Goal: Task Accomplishment & Management: Manage account settings

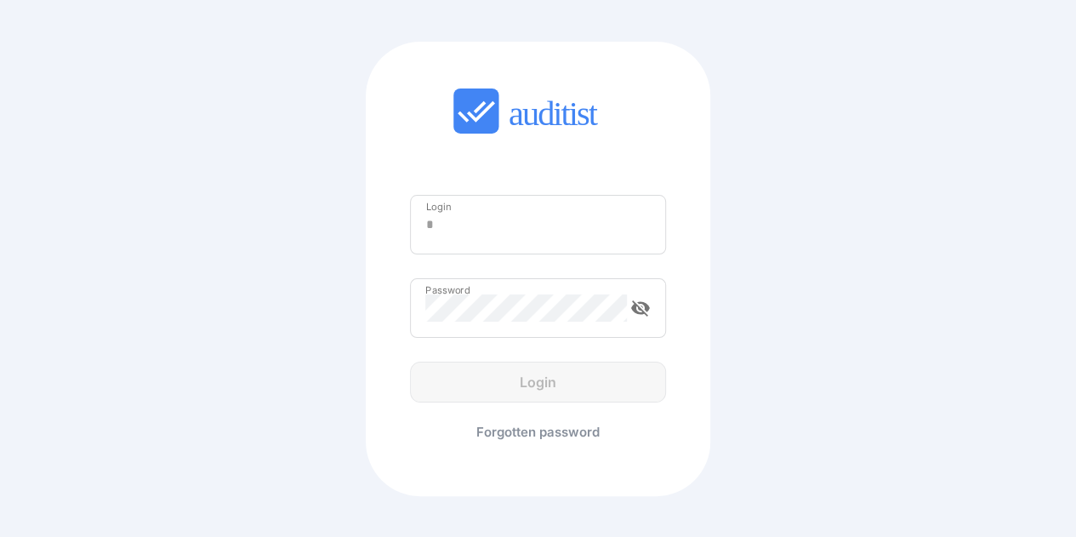
type input "**********"
click at [471, 378] on div "Login" at bounding box center [538, 381] width 284 height 41
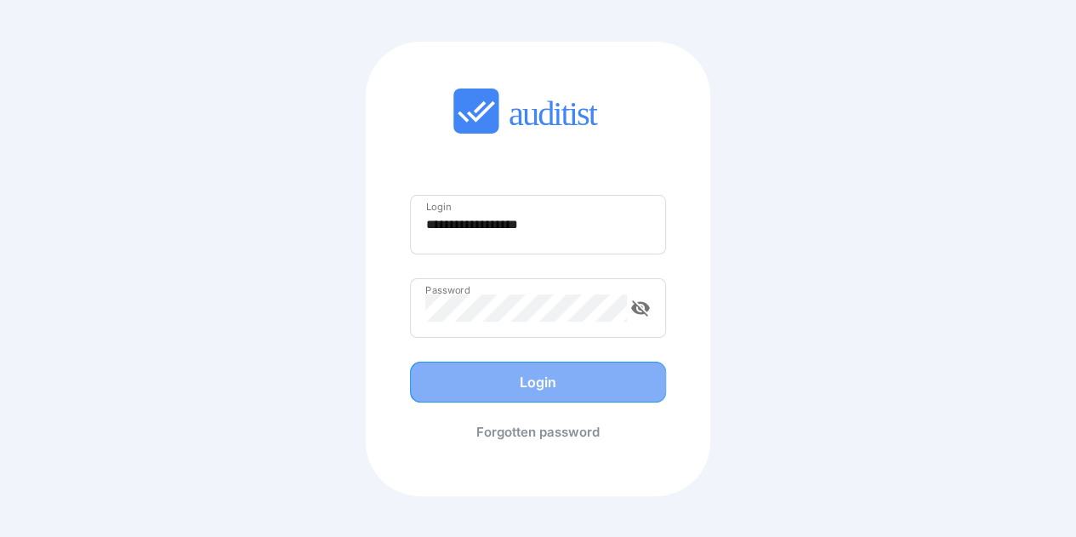
click at [471, 378] on div "Login" at bounding box center [538, 382] width 221 height 20
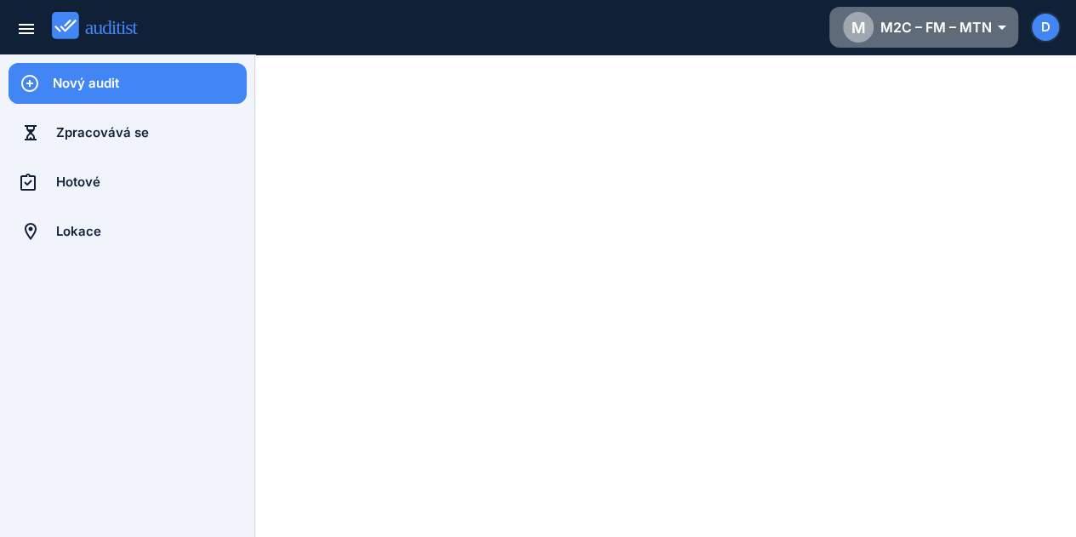
click at [957, 31] on div "M M2C – FM – MTN arrow_drop_down_outlined" at bounding box center [924, 27] width 162 height 31
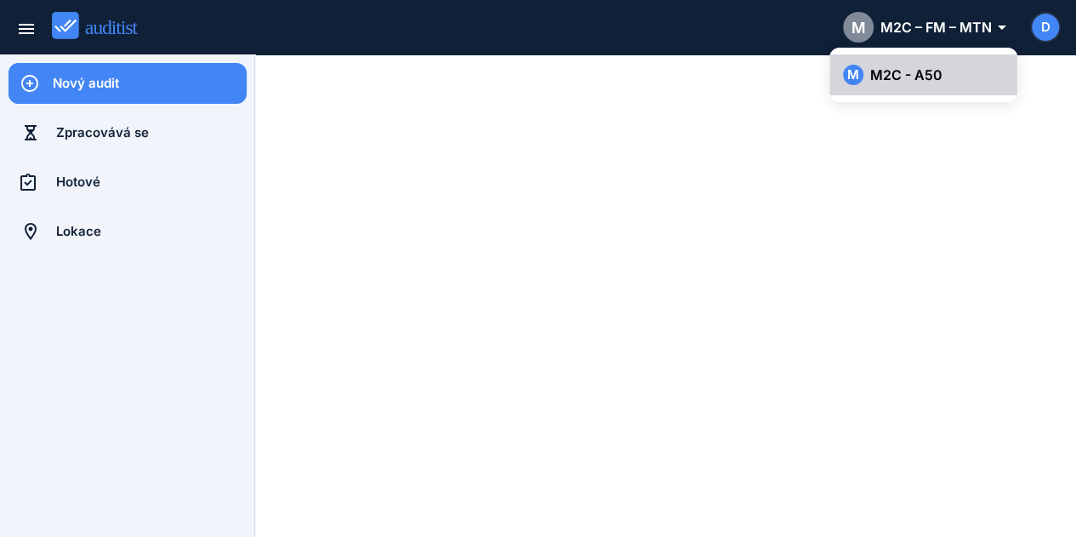
click at [915, 76] on div "M M2C - A50" at bounding box center [923, 75] width 161 height 20
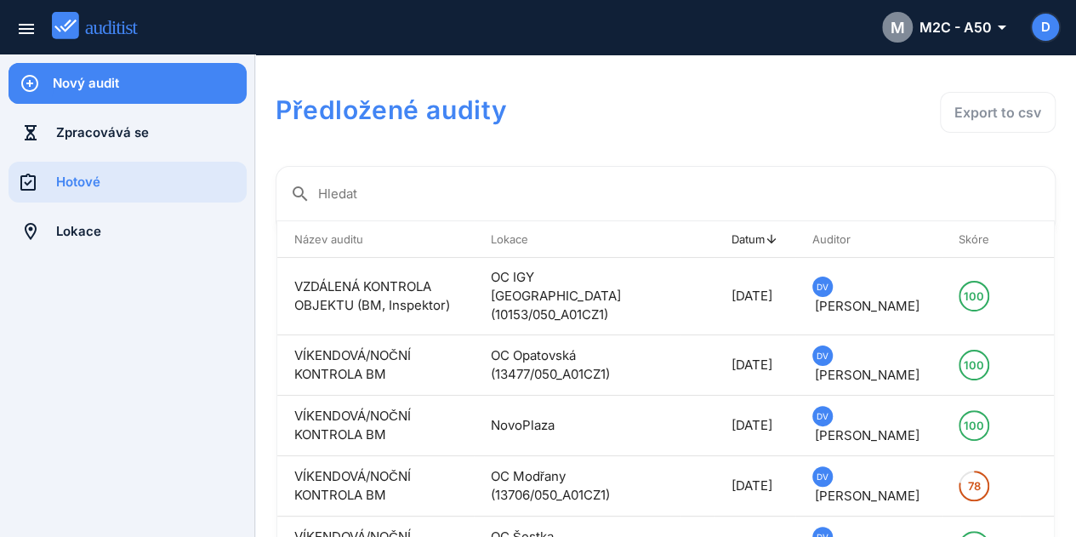
click at [89, 176] on div "Hotové" at bounding box center [151, 182] width 190 height 19
